Goal: Transaction & Acquisition: Subscribe to service/newsletter

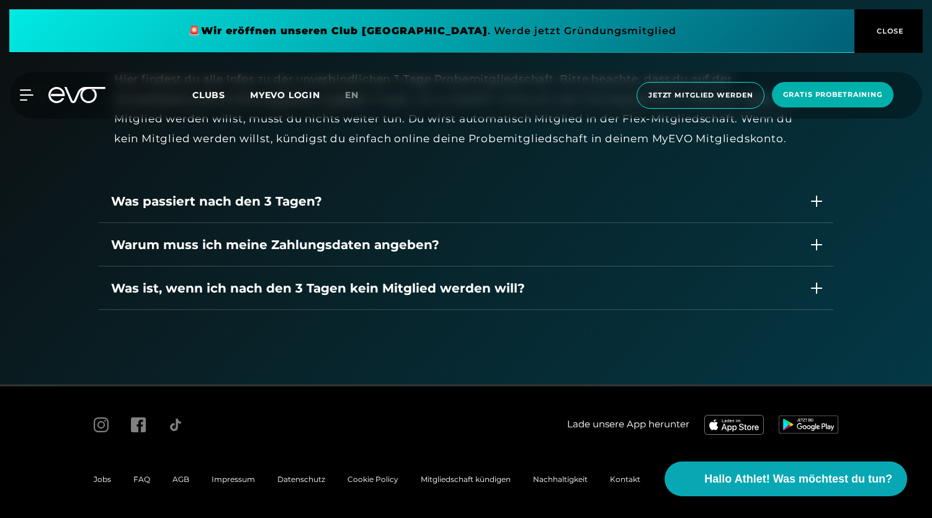
scroll to position [1200, 0]
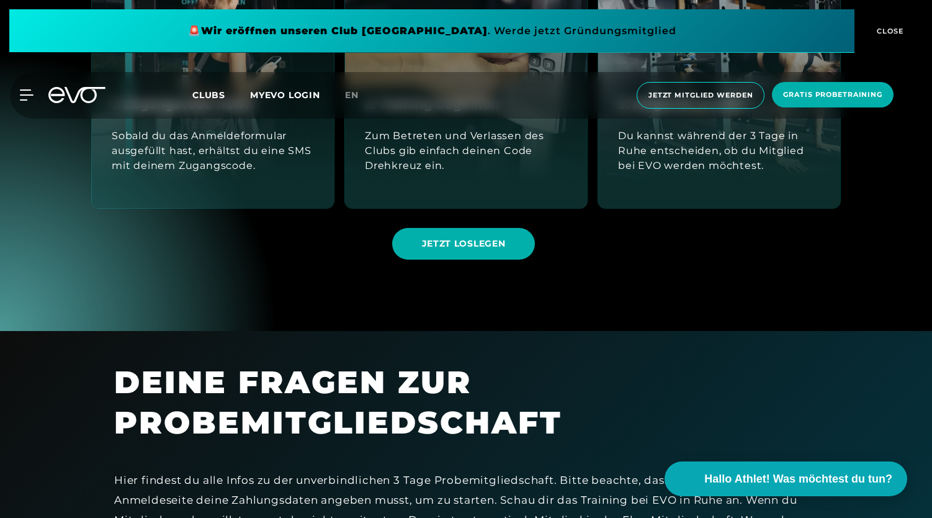
scroll to position [778, 0]
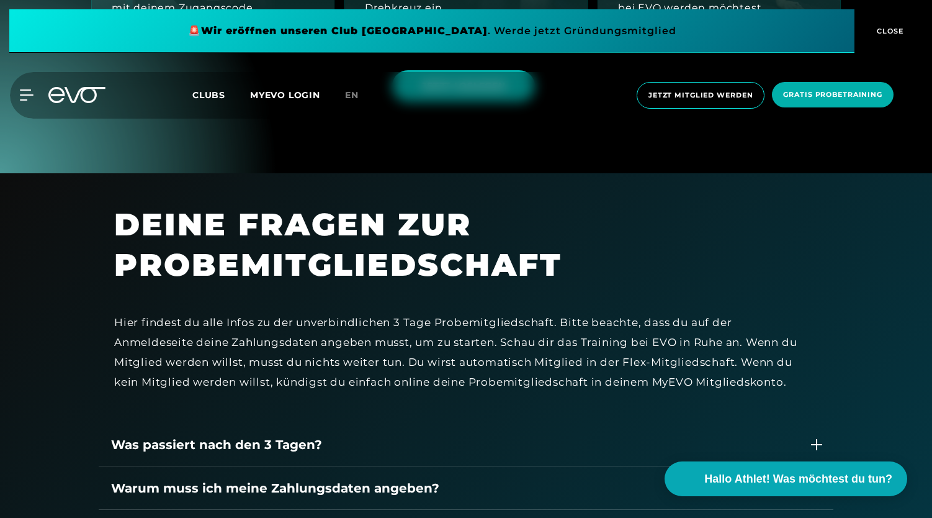
scroll to position [927, 0]
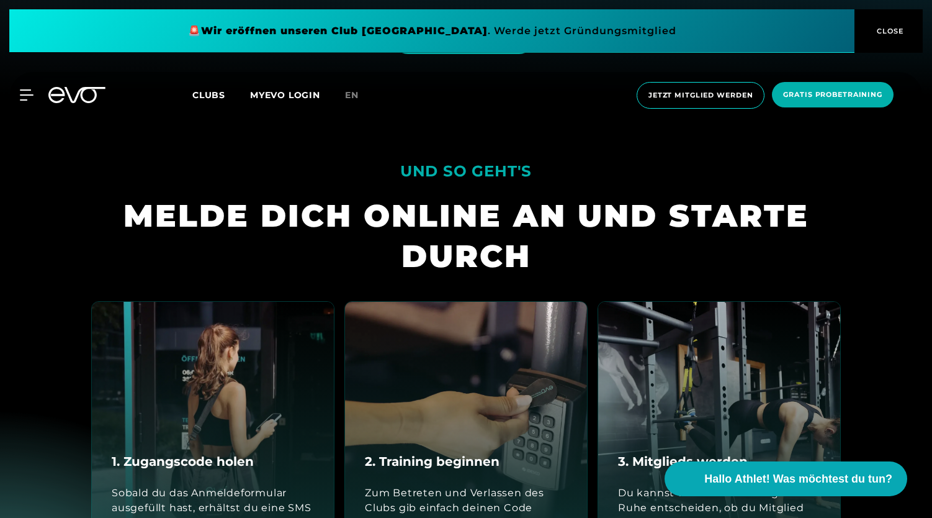
scroll to position [351, 0]
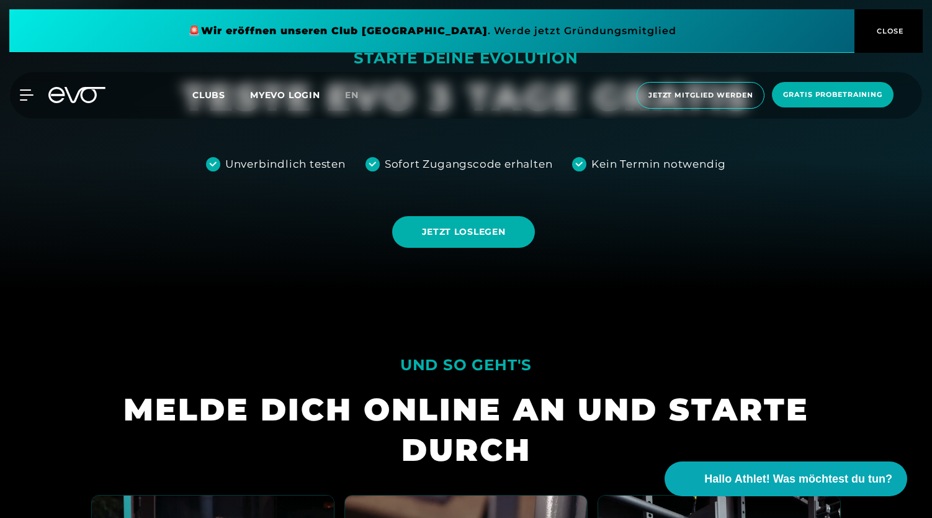
scroll to position [199, 0]
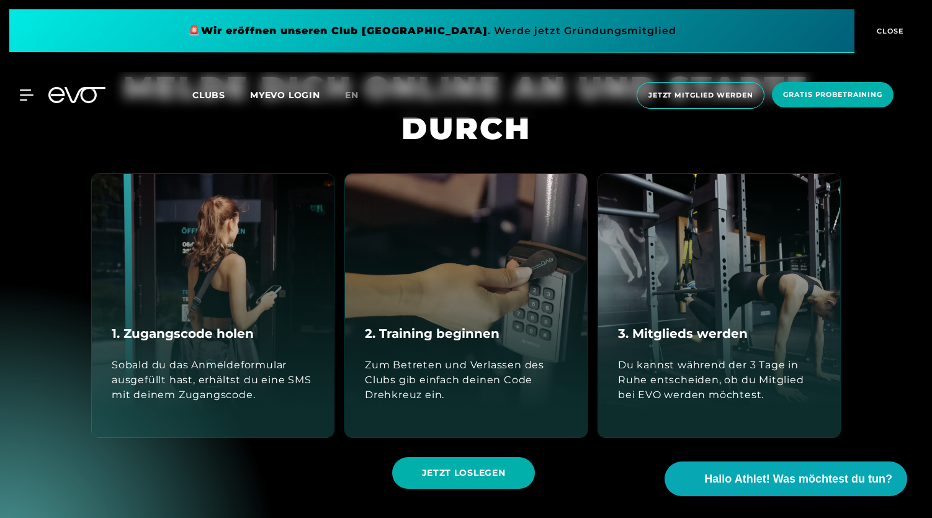
scroll to position [549, 0]
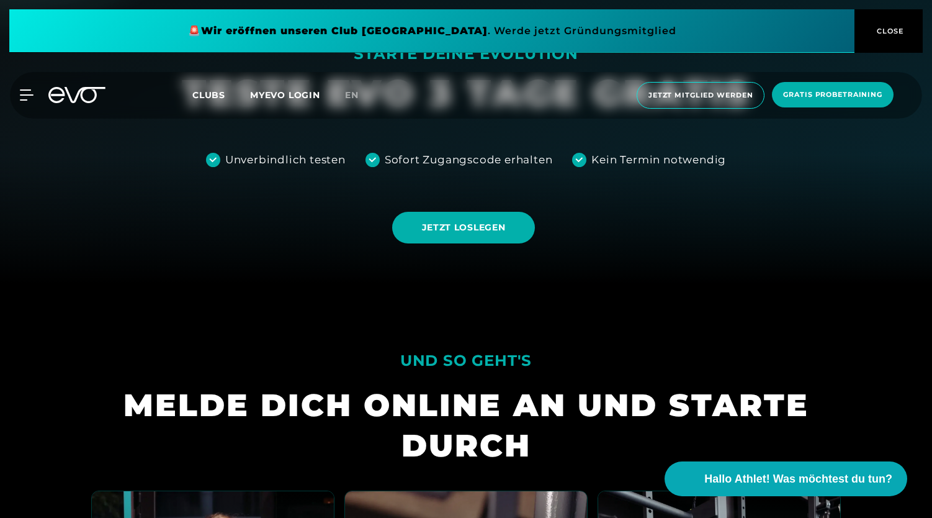
scroll to position [237, 0]
